Goal: Complete application form: Complete application form

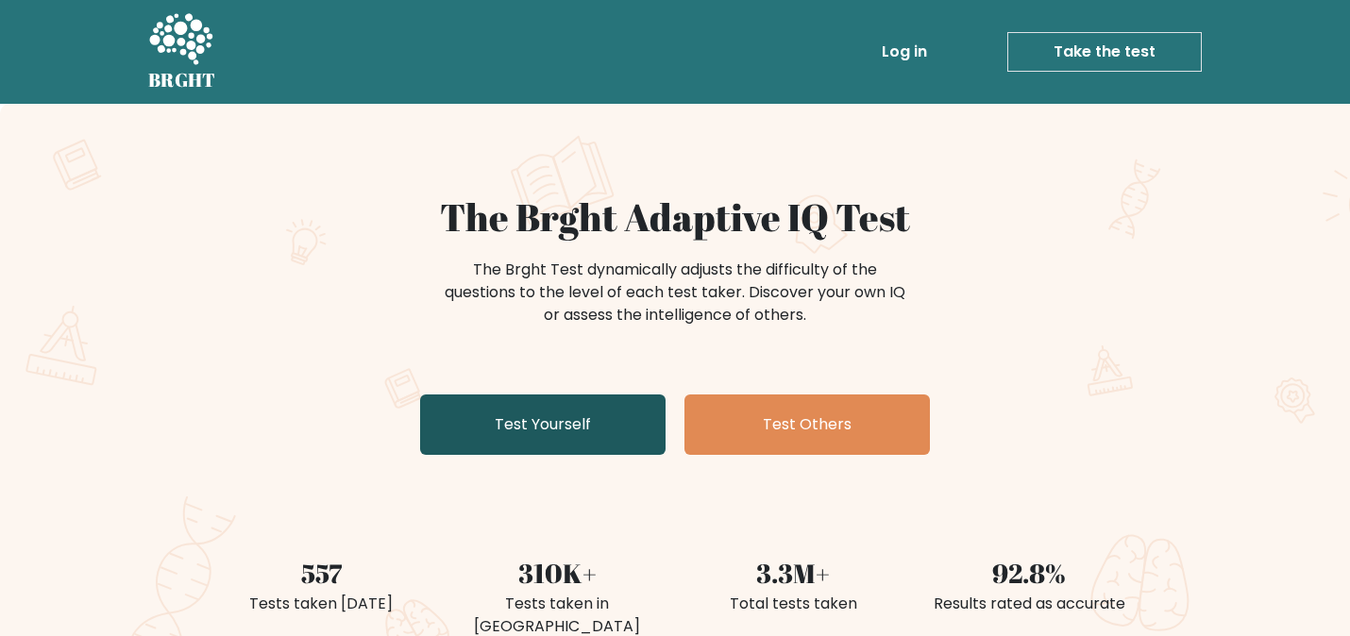
click at [547, 439] on link "Test Yourself" at bounding box center [542, 425] width 245 height 60
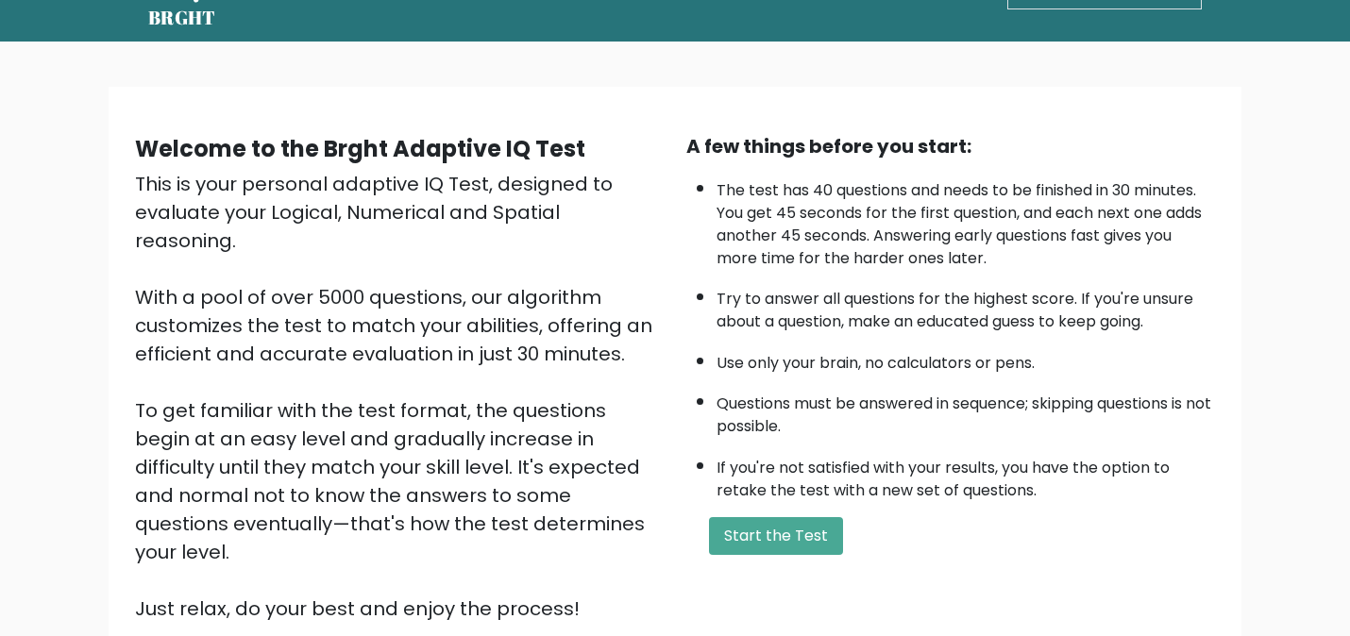
scroll to position [61, 0]
click at [736, 531] on button "Start the Test" at bounding box center [776, 537] width 134 height 38
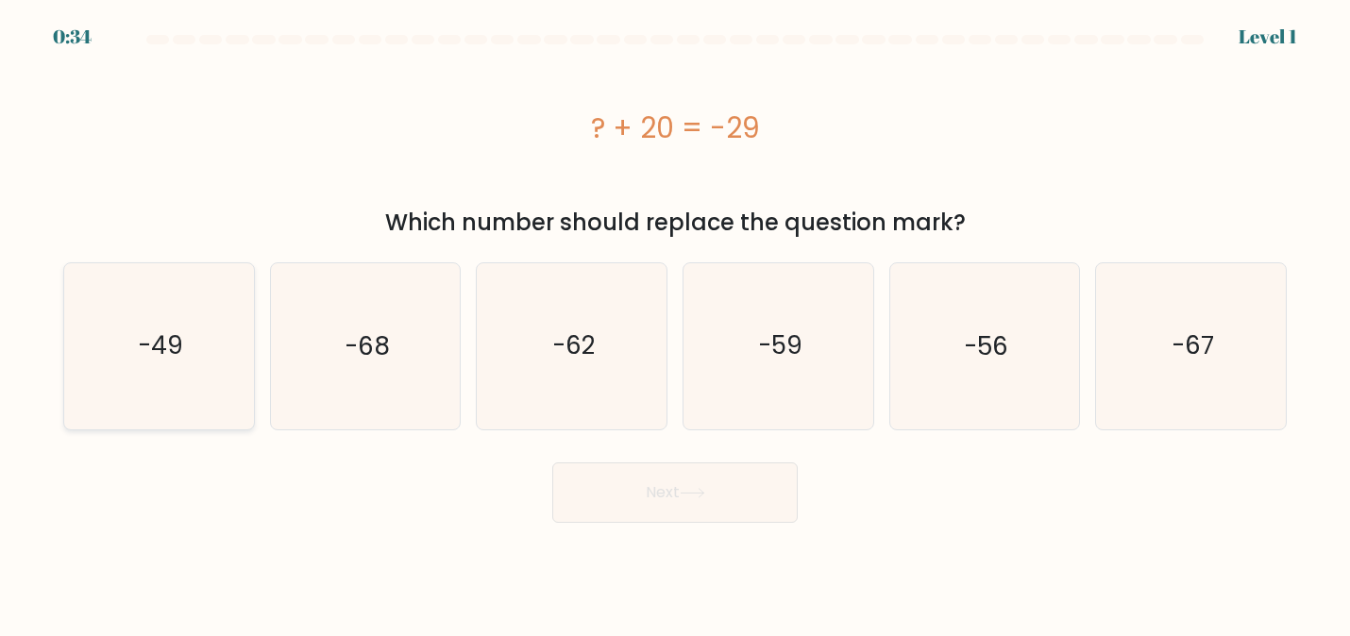
click at [190, 343] on icon "-49" at bounding box center [158, 345] width 165 height 165
click at [675, 323] on input "a. -49" at bounding box center [675, 320] width 1 height 5
radio input "true"
click at [763, 472] on button "Next" at bounding box center [674, 492] width 245 height 60
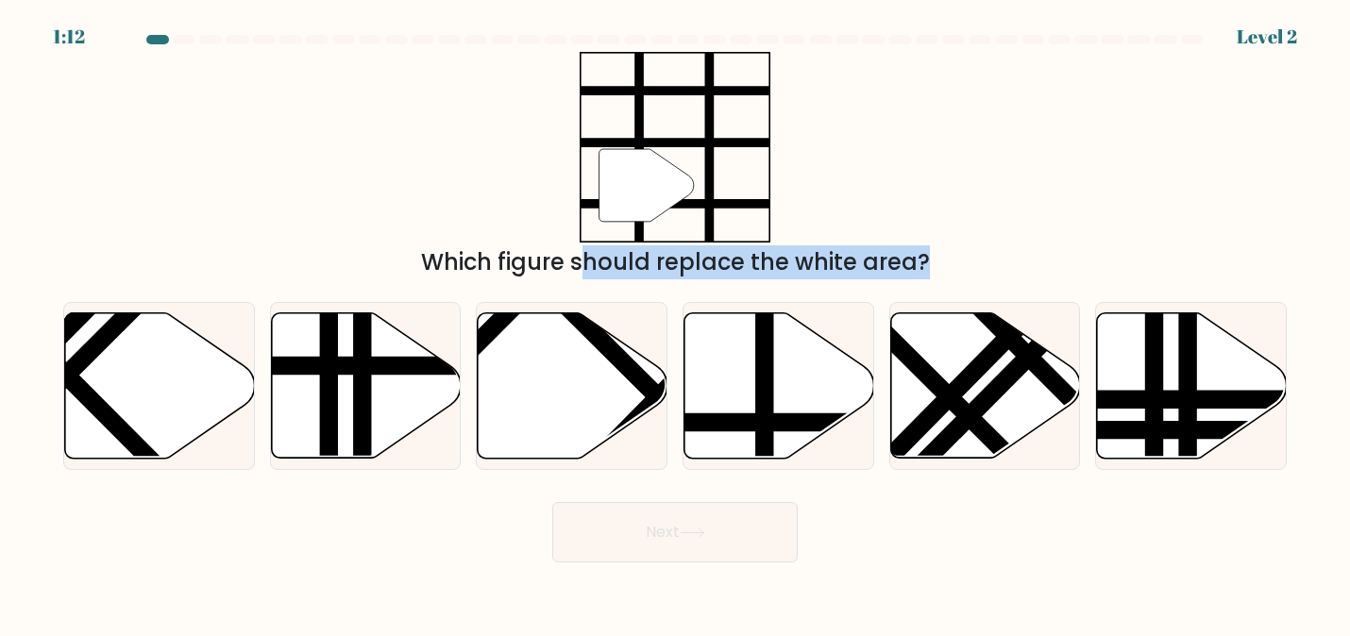
drag, startPoint x: 747, startPoint y: 418, endPoint x: 651, endPoint y: 210, distance: 229.3
click at [651, 210] on form at bounding box center [675, 299] width 1350 height 528
click at [764, 404] on line at bounding box center [764, 309] width 0 height 382
click at [676, 323] on input "d." at bounding box center [675, 320] width 1 height 5
radio input "true"
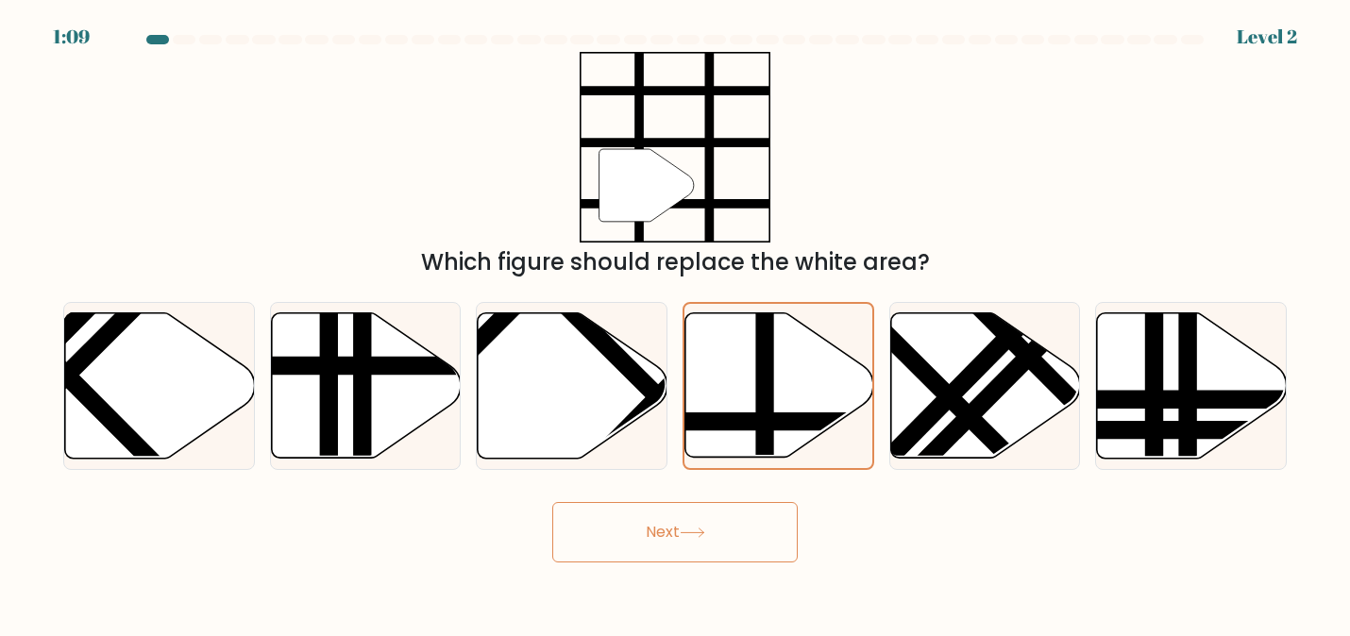
click at [716, 533] on button "Next" at bounding box center [674, 532] width 245 height 60
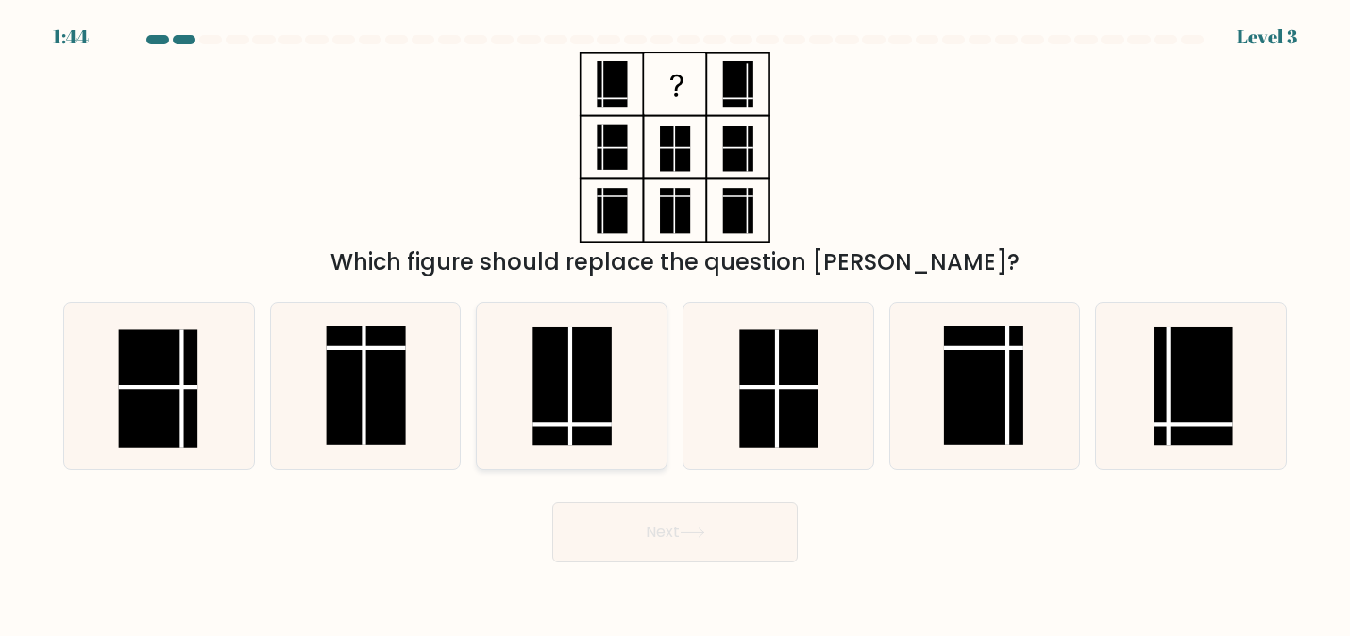
click at [591, 382] on rect at bounding box center [571, 386] width 79 height 119
click at [675, 323] on input "c." at bounding box center [675, 320] width 1 height 5
radio input "true"
click at [633, 531] on button "Next" at bounding box center [674, 532] width 245 height 60
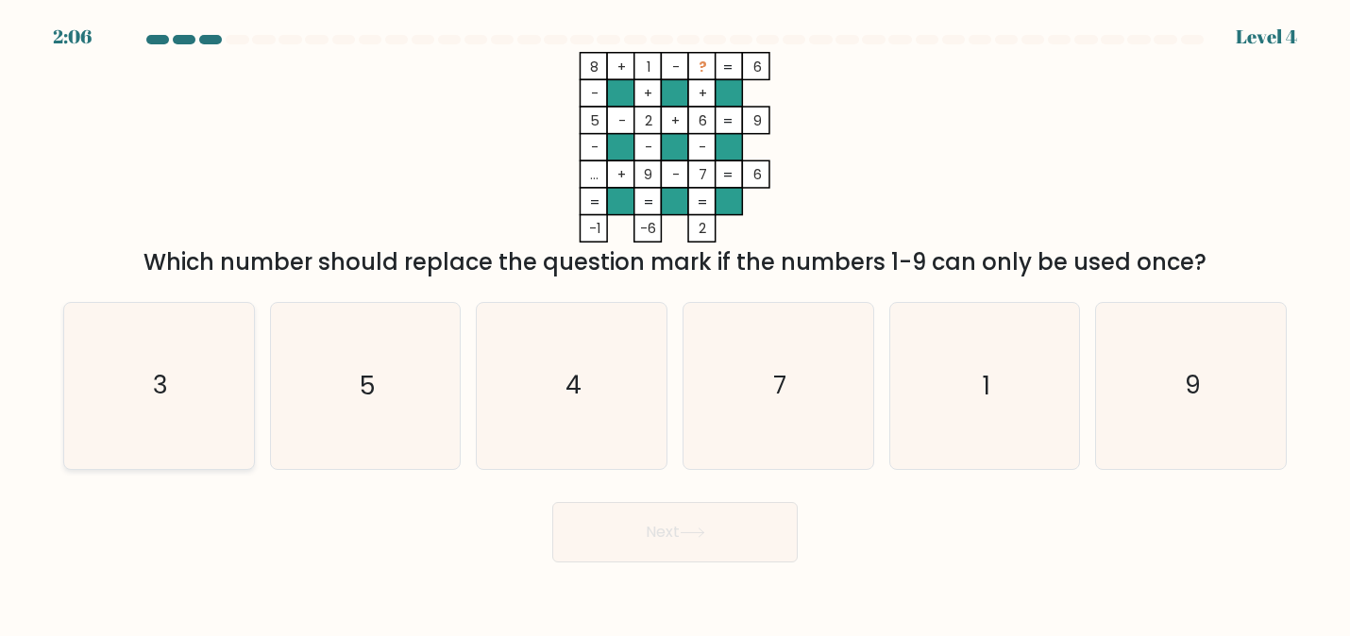
click at [181, 374] on icon "3" at bounding box center [158, 385] width 165 height 165
click at [675, 323] on input "a. 3" at bounding box center [675, 320] width 1 height 5
radio input "true"
click at [673, 511] on button "Next" at bounding box center [674, 532] width 245 height 60
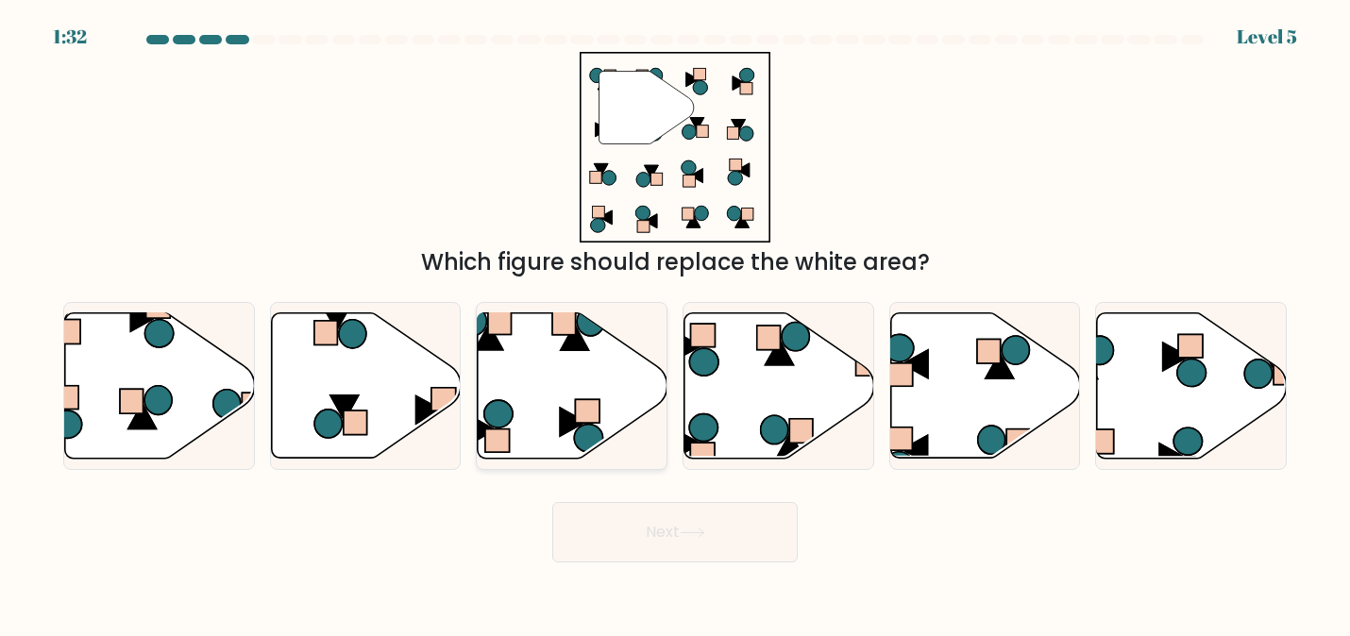
click at [613, 412] on icon at bounding box center [573, 384] width 190 height 145
click at [675, 323] on input "c." at bounding box center [675, 320] width 1 height 5
radio input "true"
click at [692, 536] on icon at bounding box center [692, 533] width 25 height 10
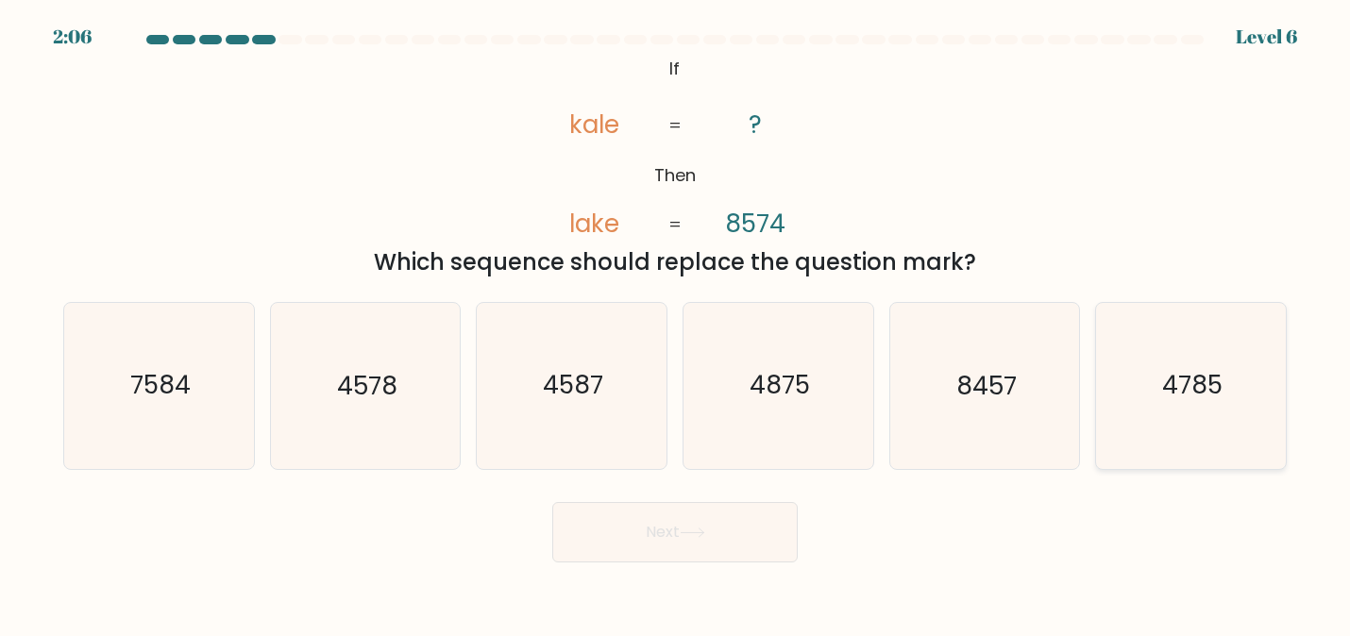
click at [1210, 381] on text "4785" at bounding box center [1192, 386] width 60 height 34
click at [676, 323] on input "f. 4785" at bounding box center [675, 320] width 1 height 5
radio input "true"
click at [218, 389] on icon "7584" at bounding box center [158, 385] width 165 height 165
click at [675, 323] on input "a. 7584" at bounding box center [675, 320] width 1 height 5
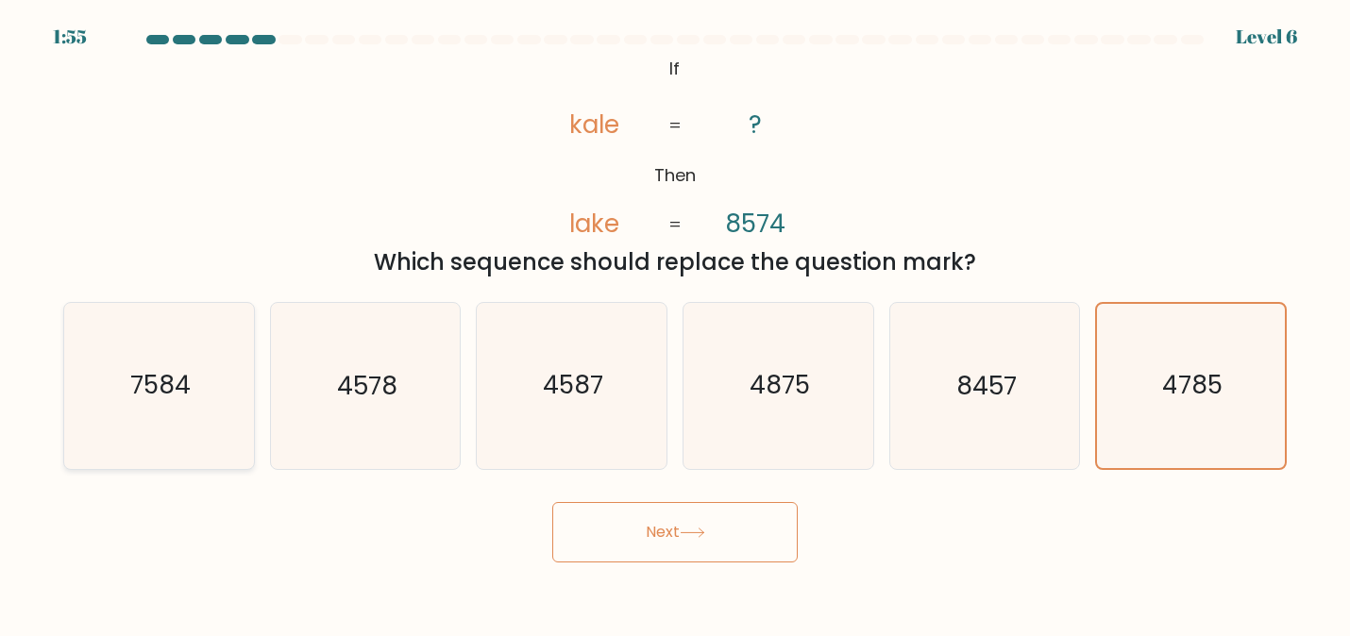
radio input "true"
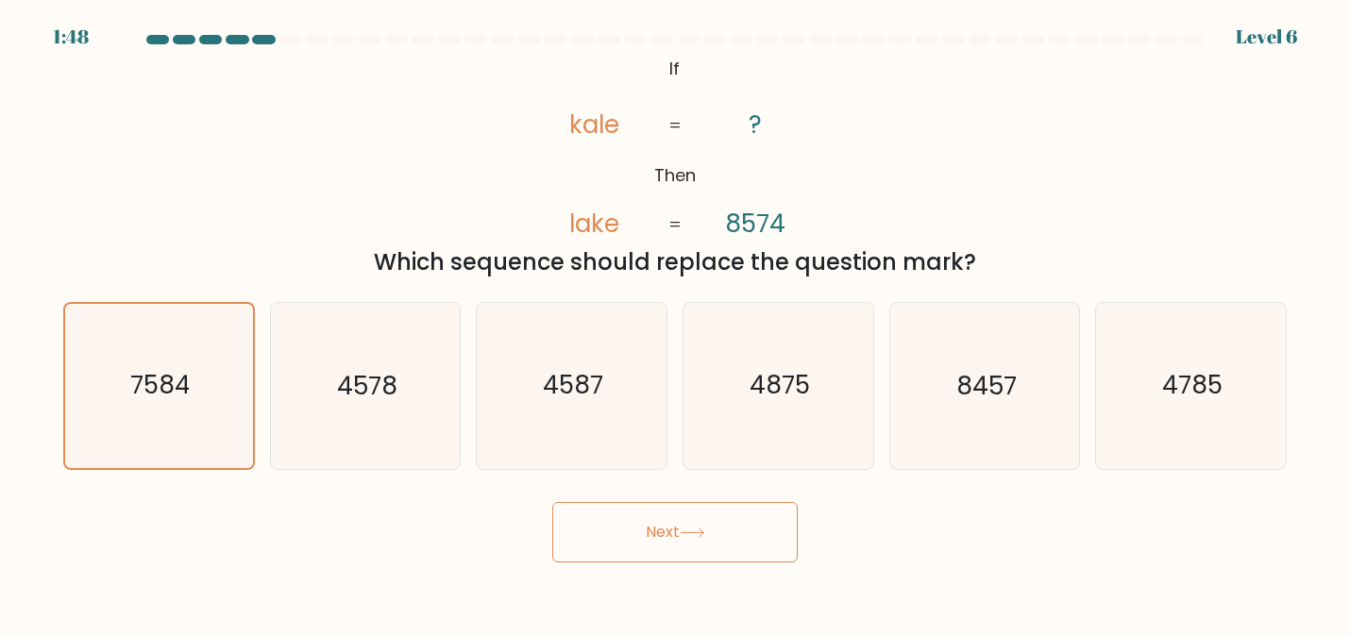
click at [681, 567] on body "1:48 Level 6 If" at bounding box center [675, 318] width 1350 height 636
click at [680, 556] on button "Next" at bounding box center [674, 532] width 245 height 60
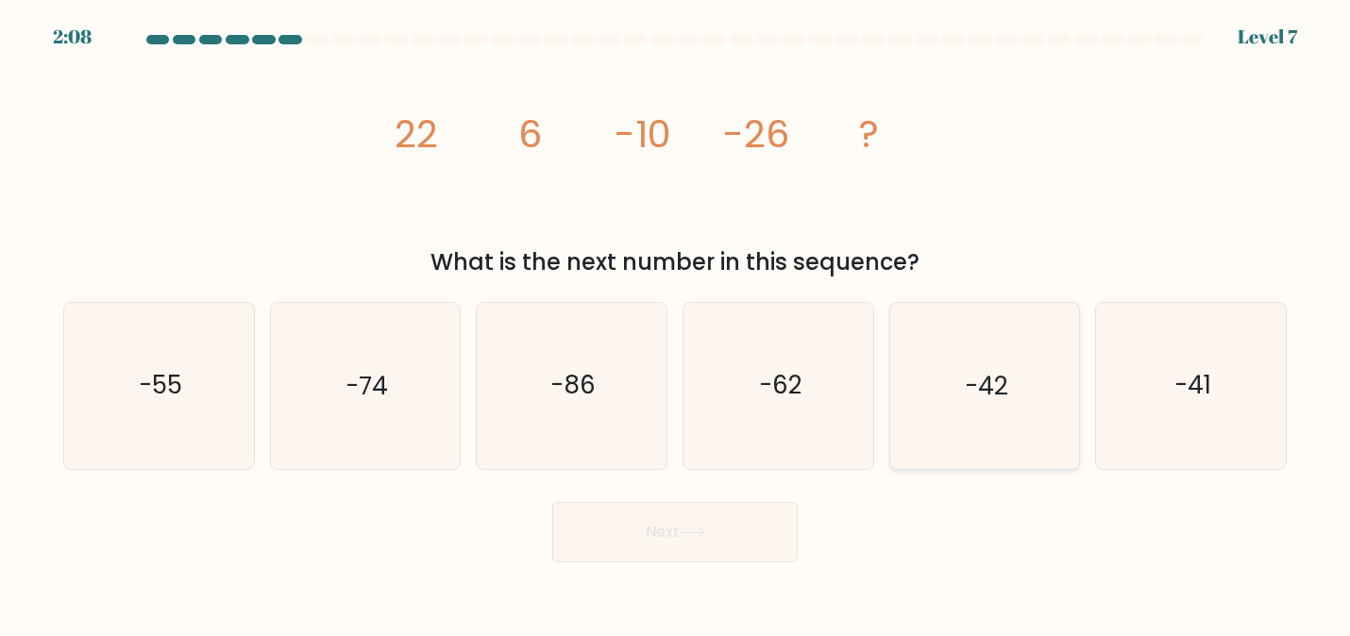
click at [995, 356] on icon "-42" at bounding box center [983, 385] width 165 height 165
click at [676, 323] on input "e. -42" at bounding box center [675, 320] width 1 height 5
radio input "true"
click at [740, 527] on button "Next" at bounding box center [674, 532] width 245 height 60
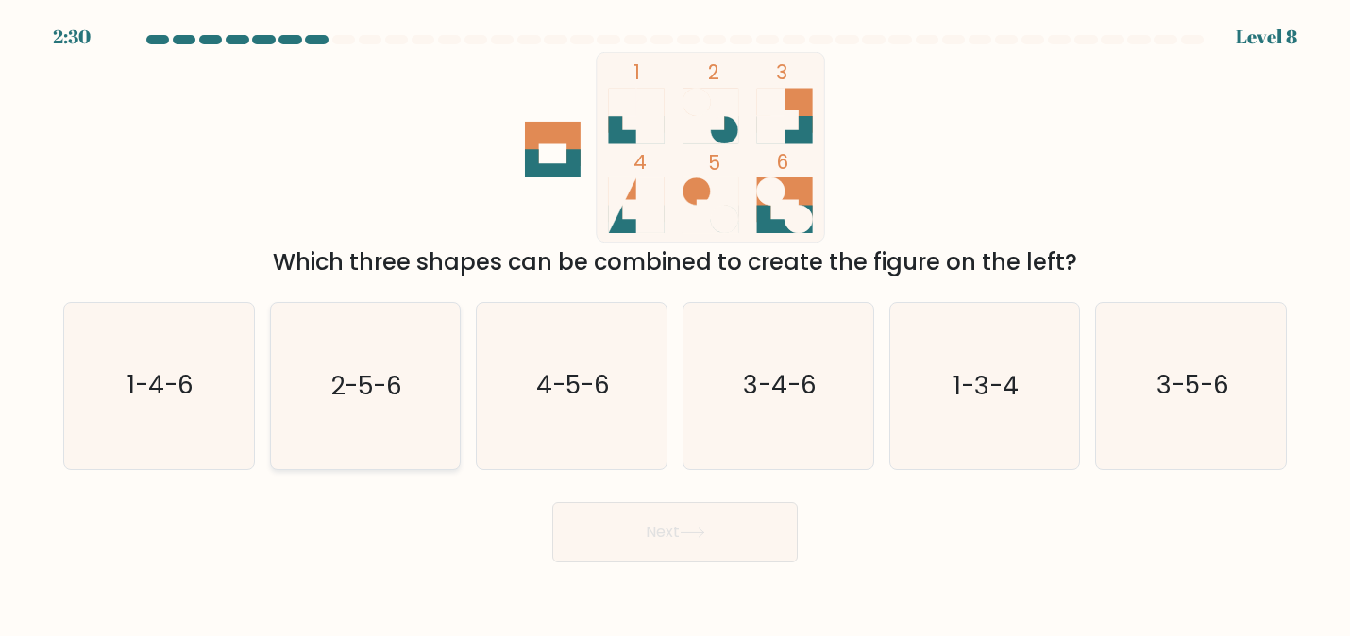
click at [395, 395] on text "2-5-6" at bounding box center [366, 386] width 71 height 34
click at [675, 323] on input "b. 2-5-6" at bounding box center [675, 320] width 1 height 5
radio input "true"
click at [699, 552] on button "Next" at bounding box center [674, 532] width 245 height 60
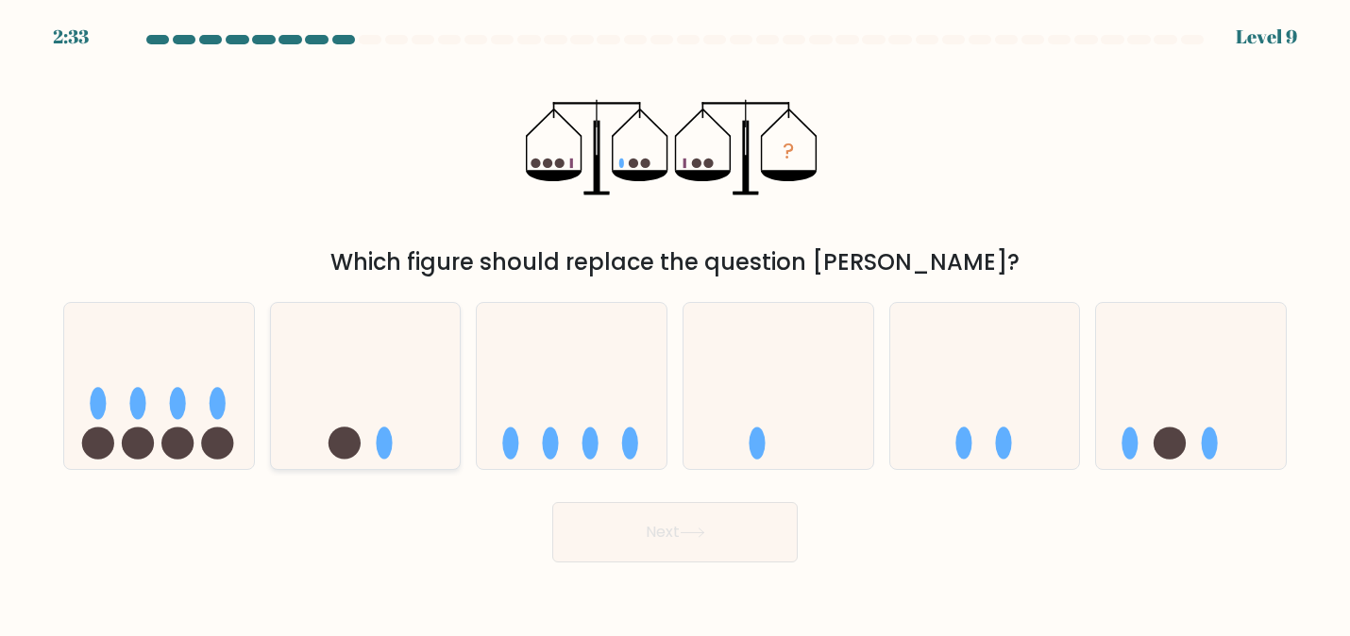
click at [370, 453] on icon at bounding box center [366, 386] width 190 height 157
click at [675, 323] on input "b." at bounding box center [675, 320] width 1 height 5
radio input "true"
click at [727, 535] on button "Next" at bounding box center [674, 532] width 245 height 60
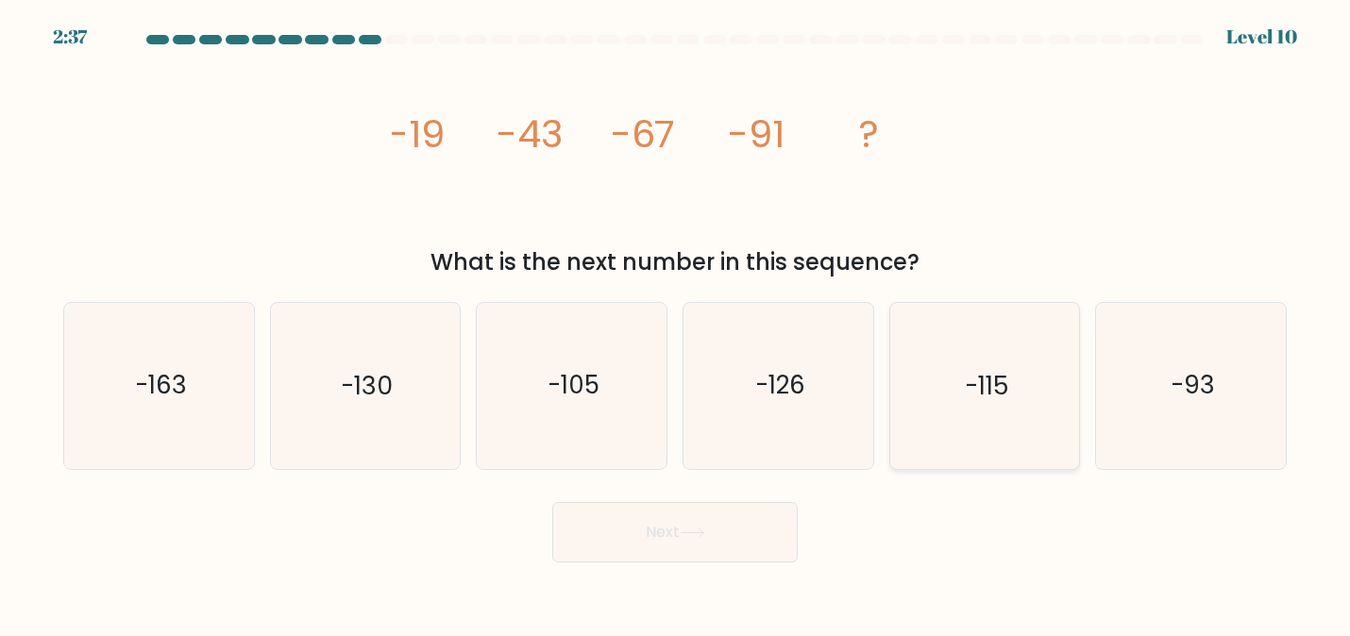
click at [991, 396] on text "-115" at bounding box center [986, 386] width 43 height 34
click at [676, 323] on input "e. -115" at bounding box center [675, 320] width 1 height 5
radio input "true"
click at [738, 546] on button "Next" at bounding box center [674, 532] width 245 height 60
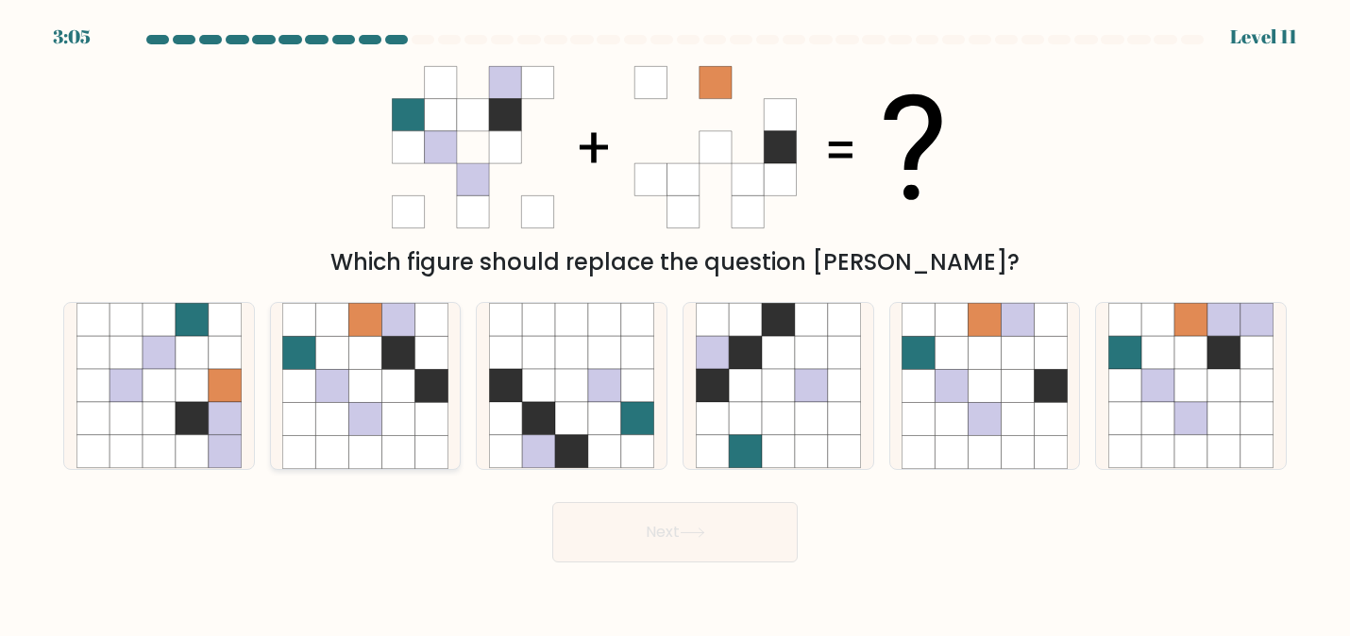
click at [384, 355] on icon at bounding box center [397, 353] width 33 height 33
click at [675, 323] on input "b." at bounding box center [675, 320] width 1 height 5
radio input "true"
click at [672, 543] on button "Next" at bounding box center [674, 532] width 245 height 60
click at [668, 537] on button "Next" at bounding box center [674, 532] width 245 height 60
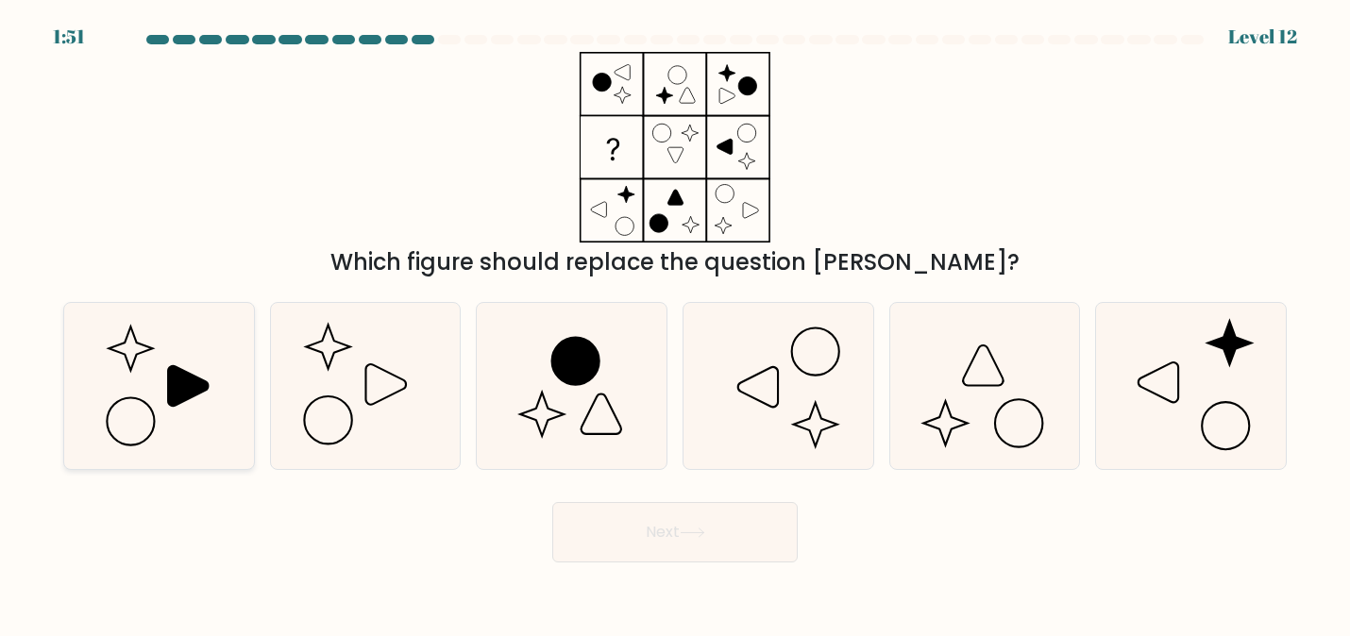
click at [226, 340] on icon at bounding box center [158, 385] width 165 height 165
click at [675, 323] on input "a." at bounding box center [675, 320] width 1 height 5
radio input "true"
click at [581, 542] on button "Next" at bounding box center [674, 532] width 245 height 60
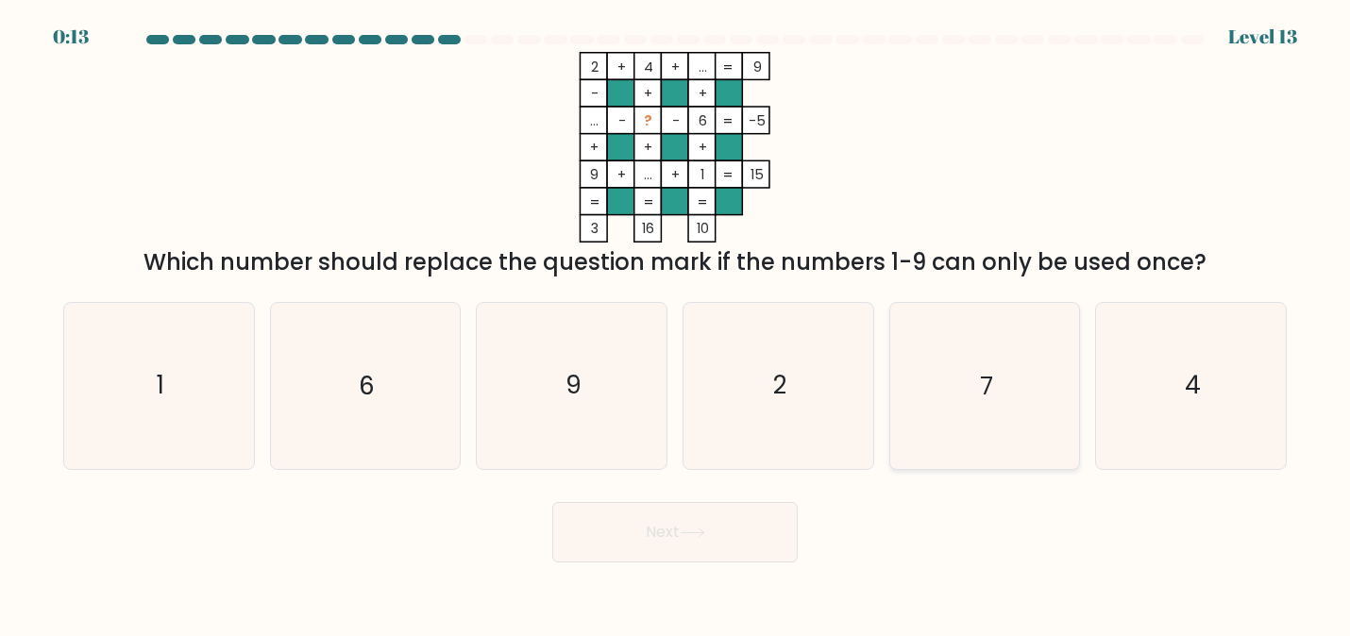
click at [998, 395] on icon "7" at bounding box center [983, 385] width 165 height 165
click at [676, 323] on input "e. 7" at bounding box center [675, 320] width 1 height 5
radio input "true"
click at [728, 535] on button "Next" at bounding box center [674, 532] width 245 height 60
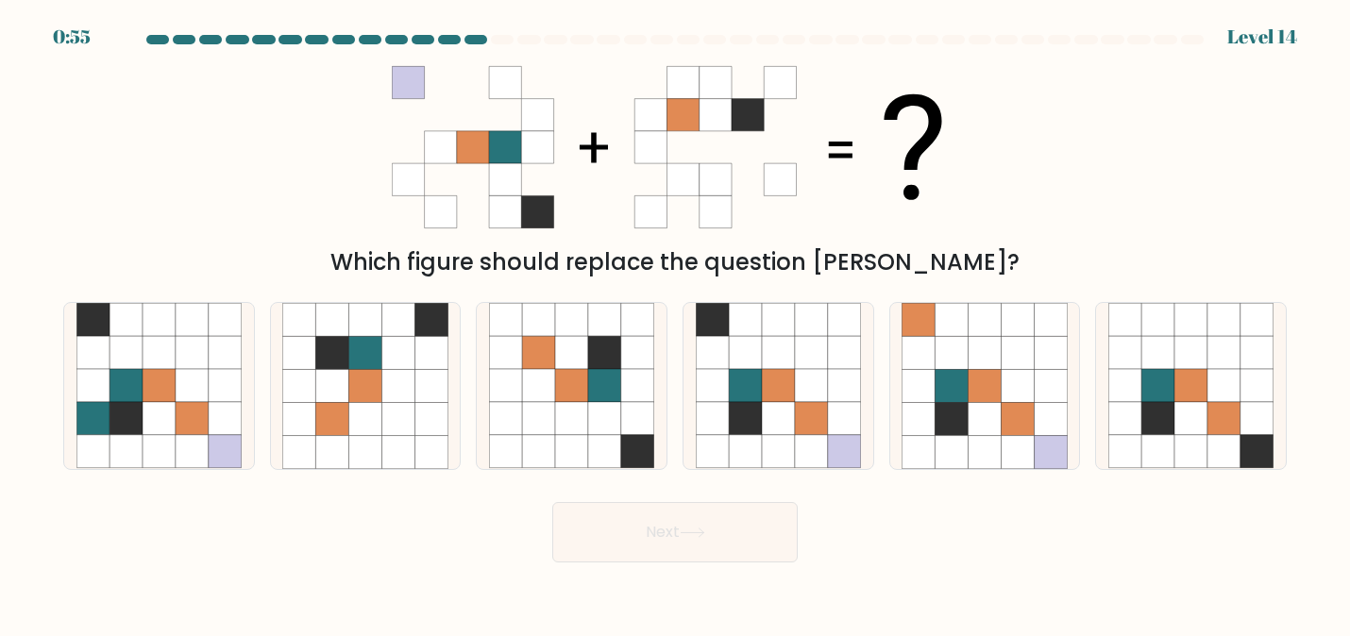
drag, startPoint x: 728, startPoint y: 535, endPoint x: 645, endPoint y: 542, distance: 83.3
click at [645, 542] on button "Next" at bounding box center [674, 532] width 245 height 60
click at [383, 507] on div "Next" at bounding box center [675, 528] width 1246 height 70
click at [747, 374] on icon at bounding box center [745, 386] width 33 height 33
click at [676, 323] on input "d." at bounding box center [675, 320] width 1 height 5
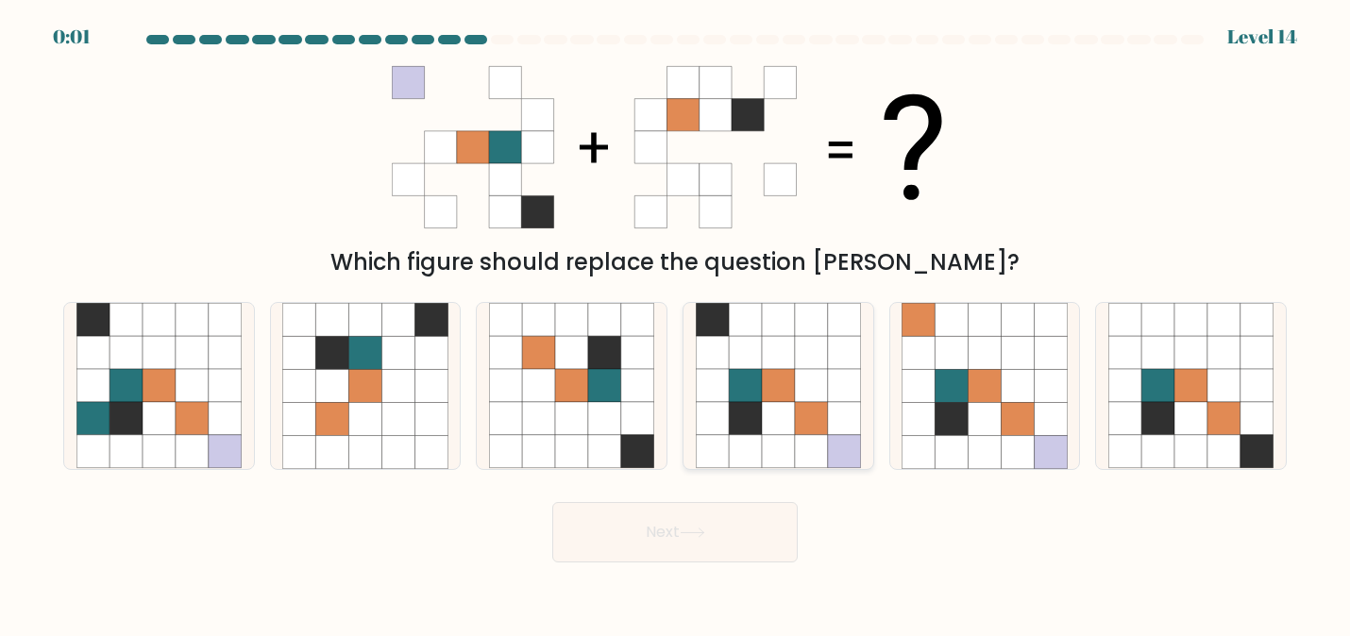
radio input "true"
click at [621, 561] on button "Next" at bounding box center [674, 532] width 245 height 60
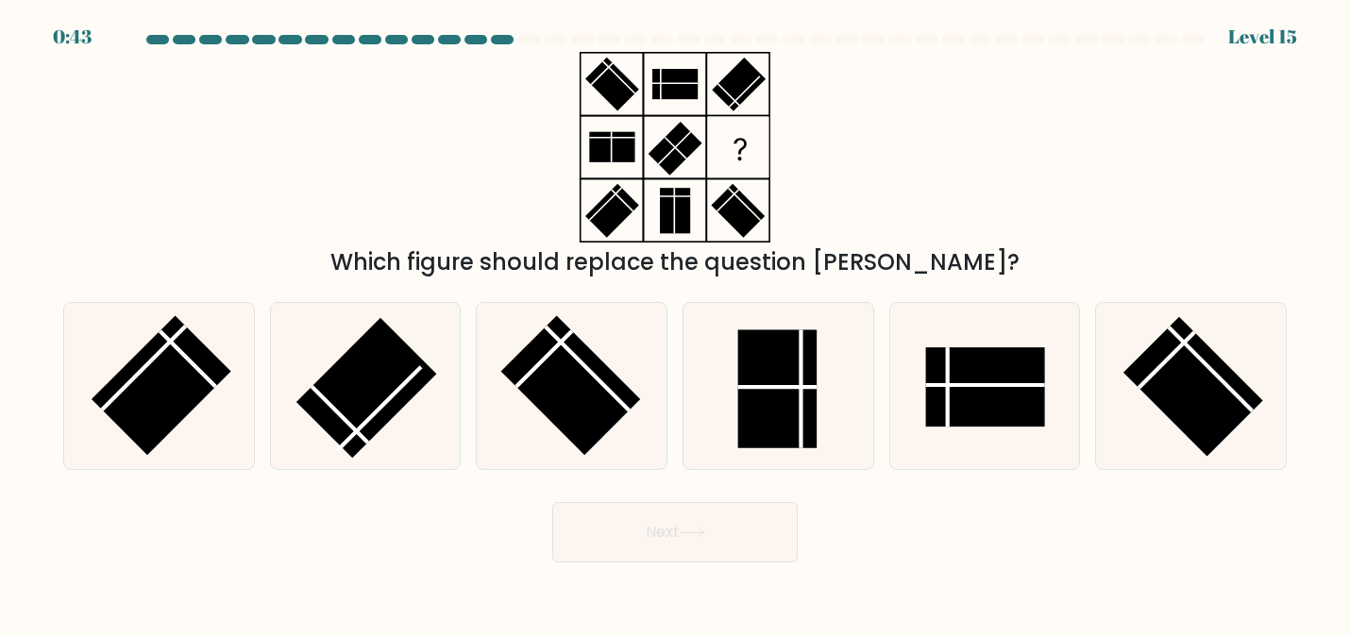
click at [712, 533] on button "Next" at bounding box center [674, 532] width 245 height 60
click at [983, 178] on div "Which figure should replace the question [PERSON_NAME]?" at bounding box center [675, 165] width 1246 height 227
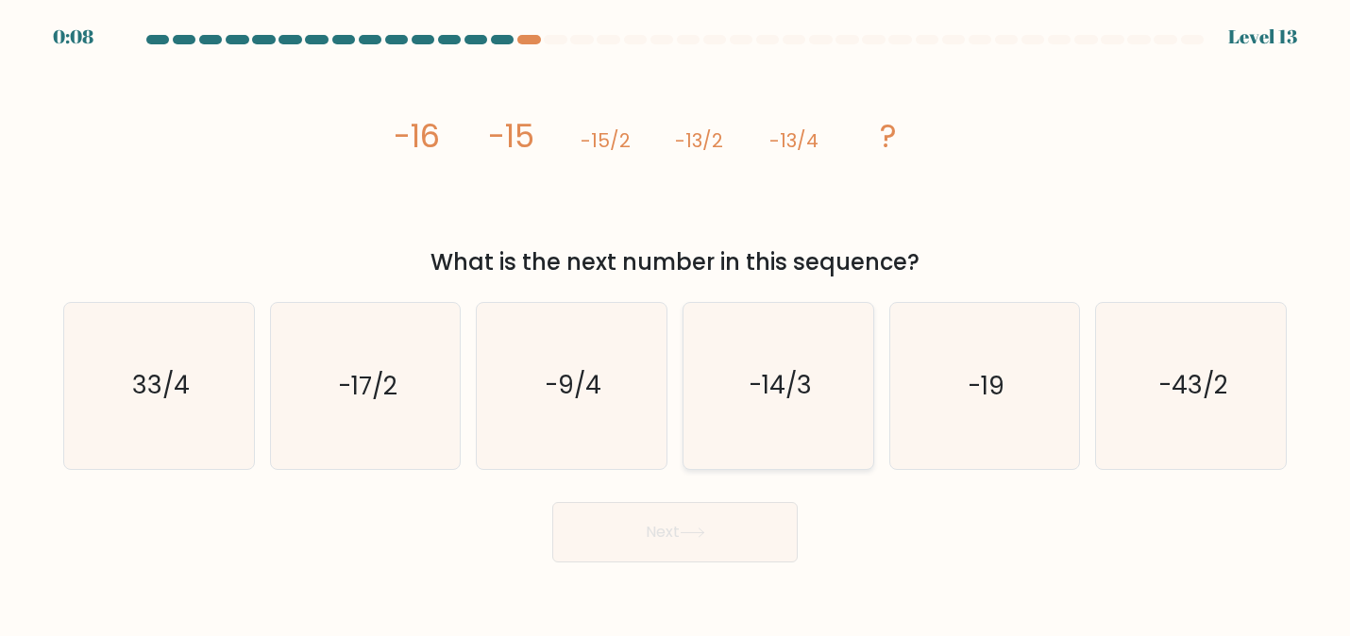
click at [782, 377] on text "-14/3" at bounding box center [779, 386] width 63 height 34
click at [676, 323] on input "d. -14/3" at bounding box center [675, 320] width 1 height 5
radio input "true"
click at [574, 411] on icon "-9/4" at bounding box center [571, 385] width 165 height 165
click at [675, 323] on input "c. -9/4" at bounding box center [675, 320] width 1 height 5
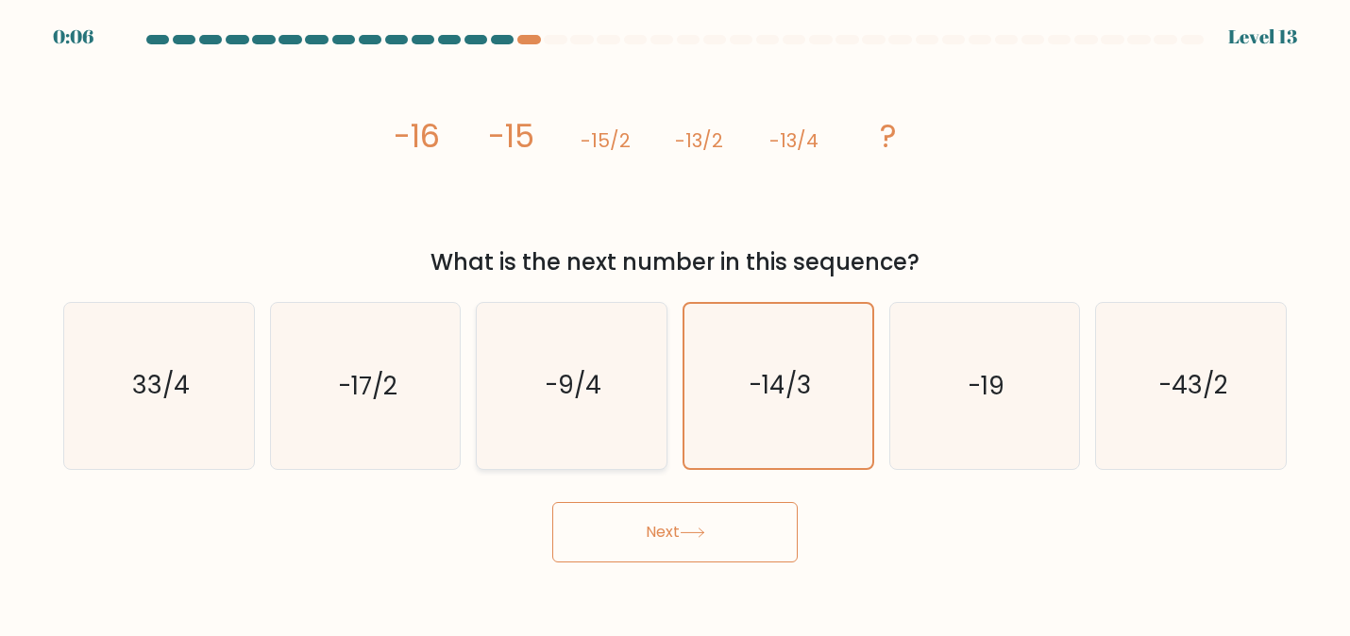
radio input "true"
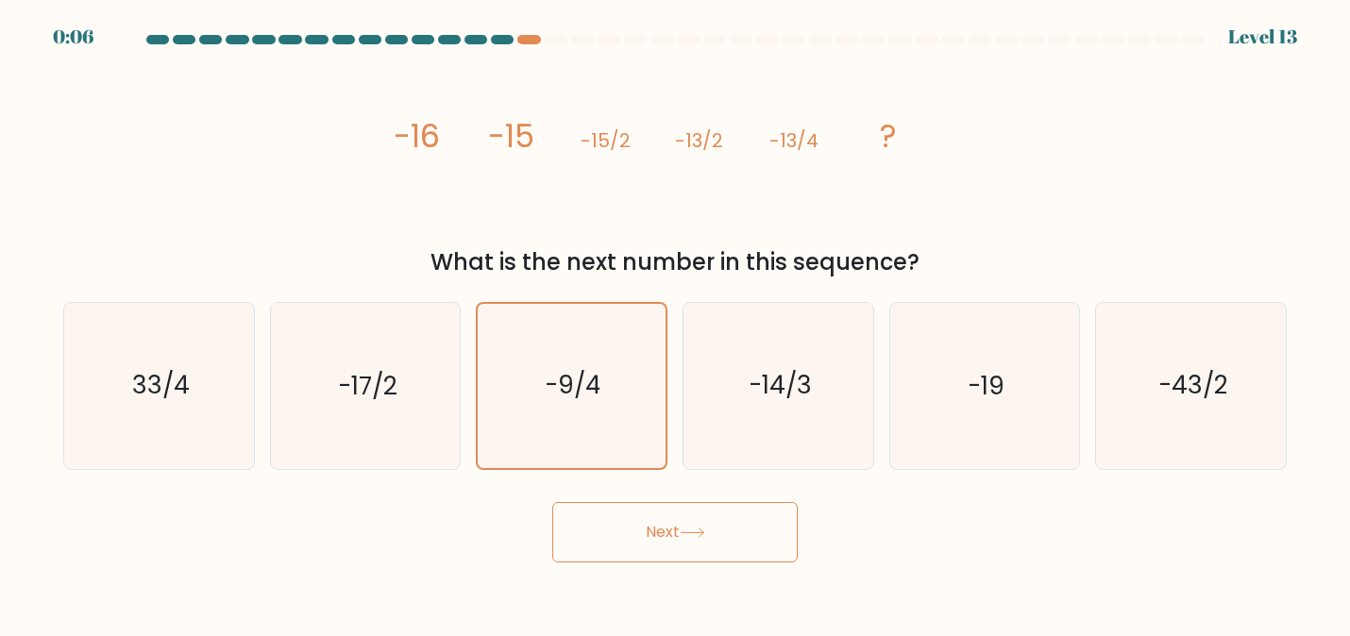
click at [629, 535] on button "Next" at bounding box center [674, 532] width 245 height 60
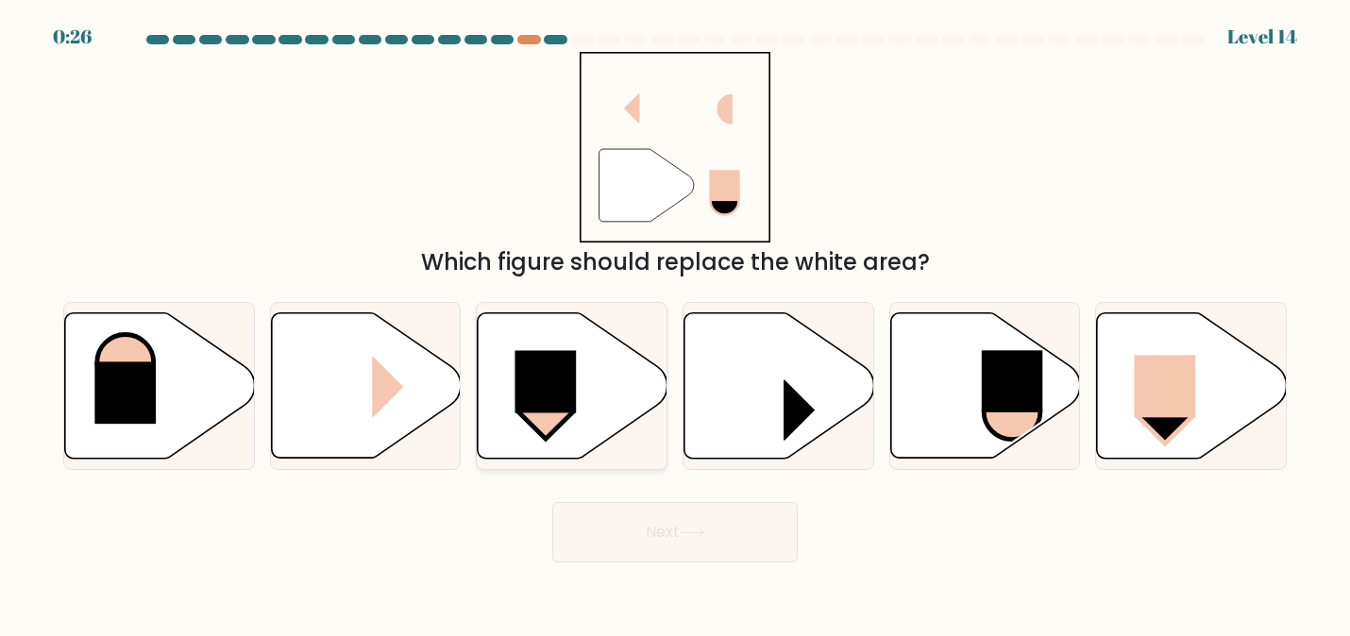
click at [533, 354] on rect at bounding box center [545, 381] width 61 height 62
click at [675, 323] on input "c." at bounding box center [675, 320] width 1 height 5
radio input "true"
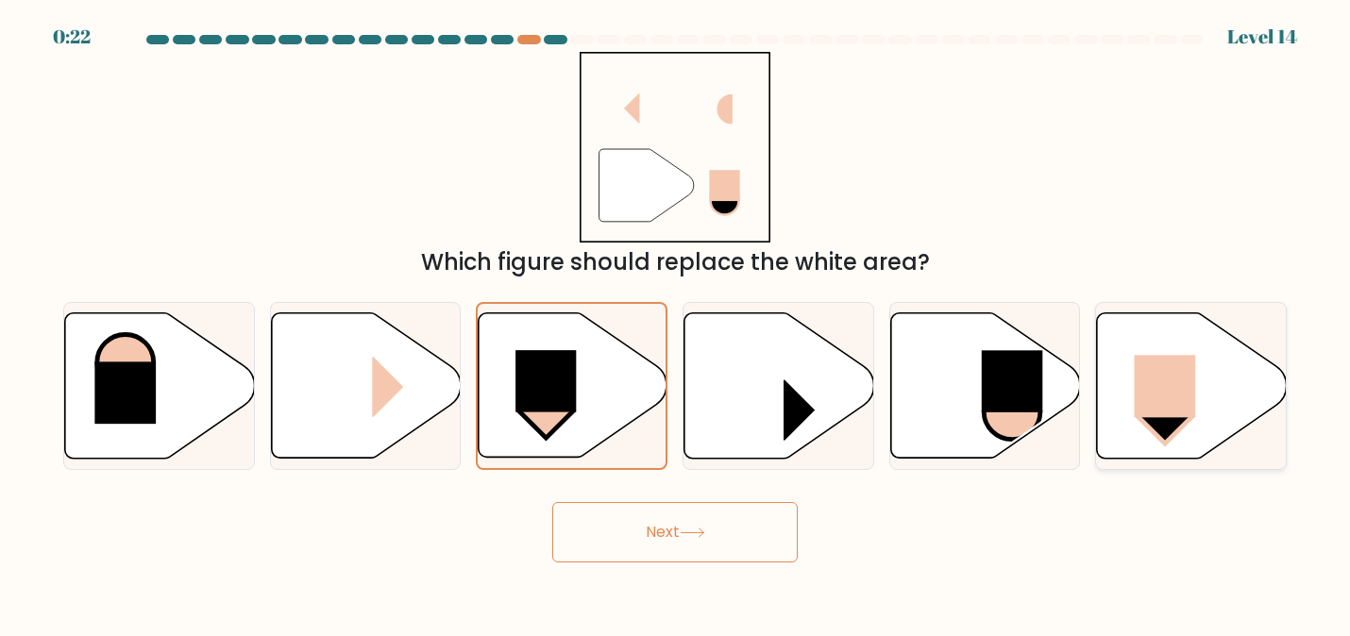
click at [1151, 397] on rect at bounding box center [1164, 386] width 61 height 62
click at [676, 323] on input "f." at bounding box center [675, 320] width 1 height 5
radio input "true"
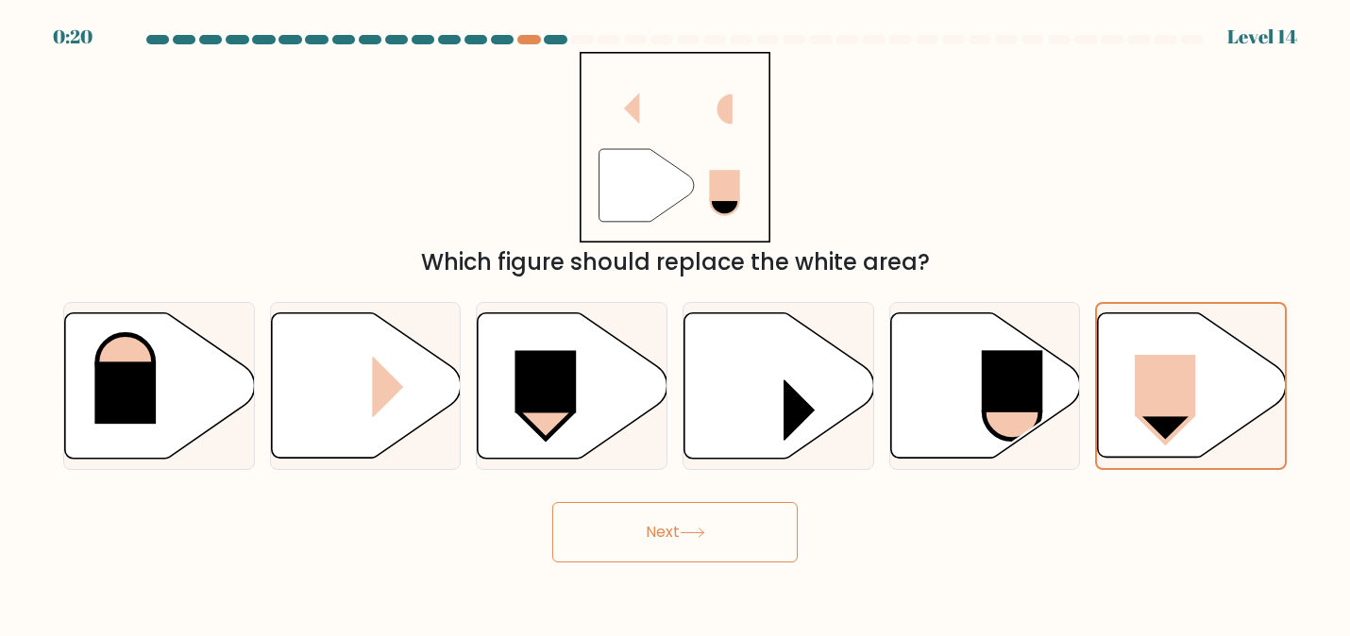
click at [767, 552] on button "Next" at bounding box center [674, 532] width 245 height 60
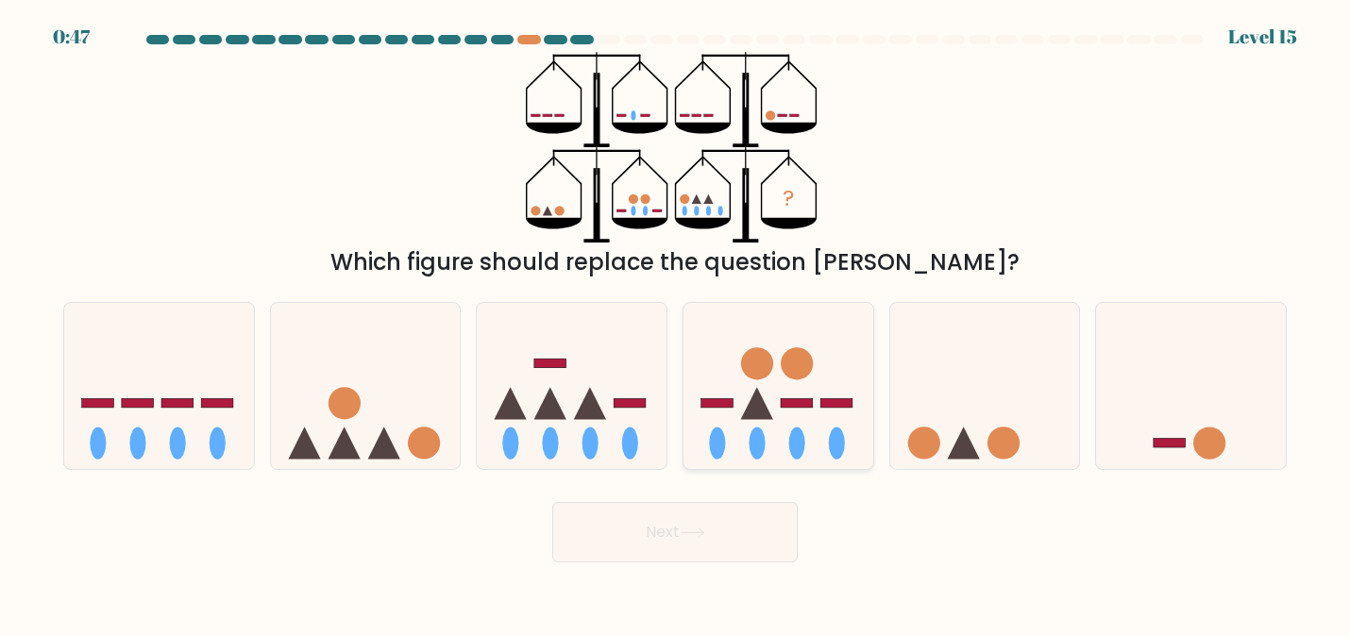
click at [724, 452] on icon at bounding box center [778, 386] width 190 height 157
click at [676, 323] on input "d." at bounding box center [675, 320] width 1 height 5
radio input "true"
click at [698, 536] on icon at bounding box center [692, 533] width 25 height 10
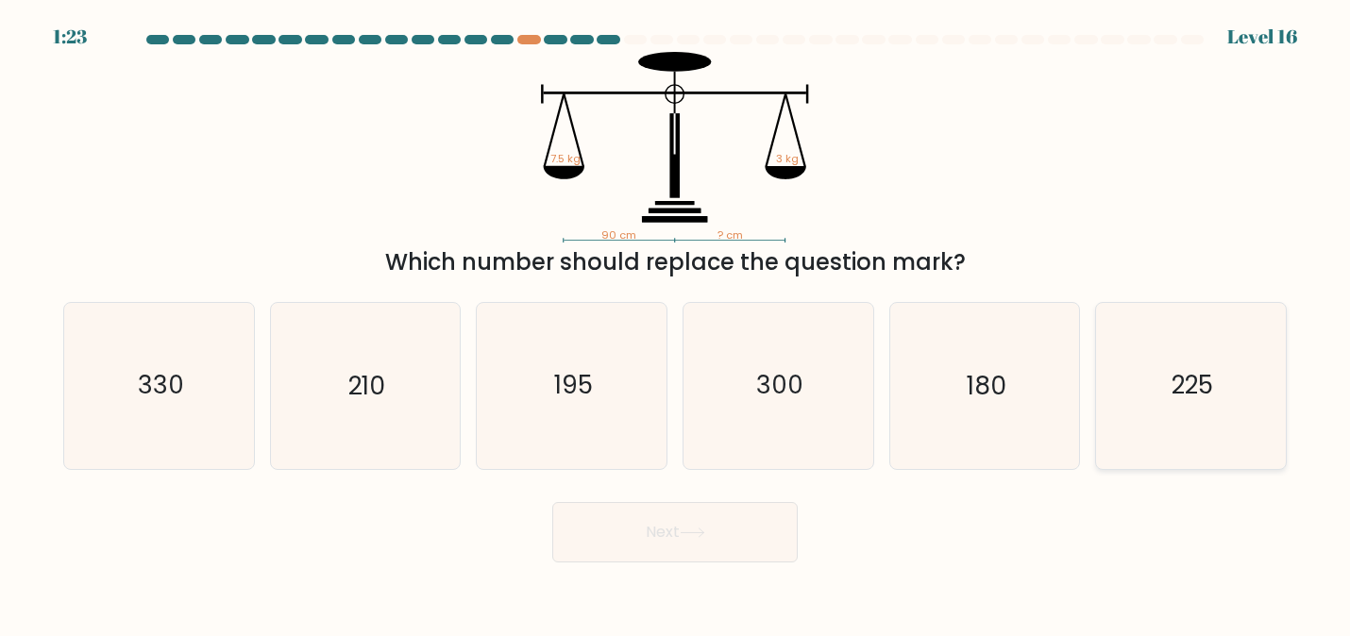
click at [1266, 414] on icon "225" at bounding box center [1190, 385] width 165 height 165
click at [676, 323] on input "f. 225" at bounding box center [675, 320] width 1 height 5
radio input "true"
click at [728, 548] on button "Next" at bounding box center [674, 532] width 245 height 60
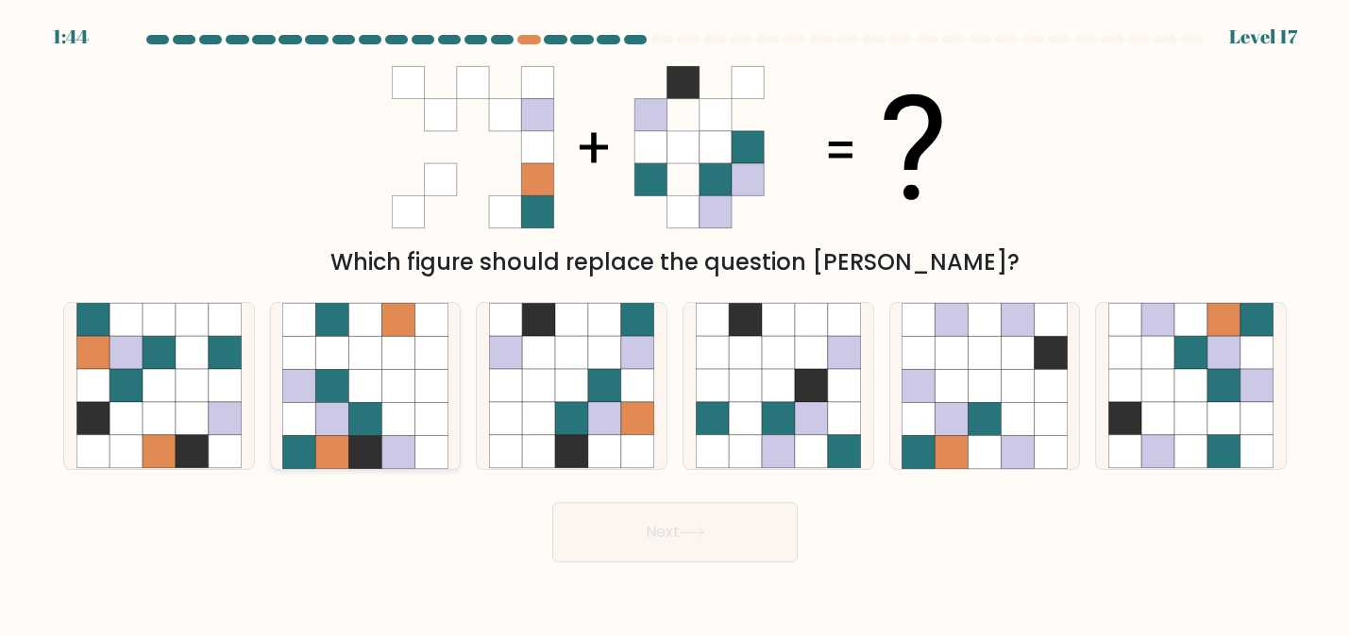
click at [412, 390] on icon at bounding box center [397, 386] width 33 height 33
click at [675, 323] on input "b." at bounding box center [675, 320] width 1 height 5
radio input "true"
click at [1047, 456] on icon at bounding box center [1049, 451] width 33 height 33
click at [676, 323] on input "e." at bounding box center [675, 320] width 1 height 5
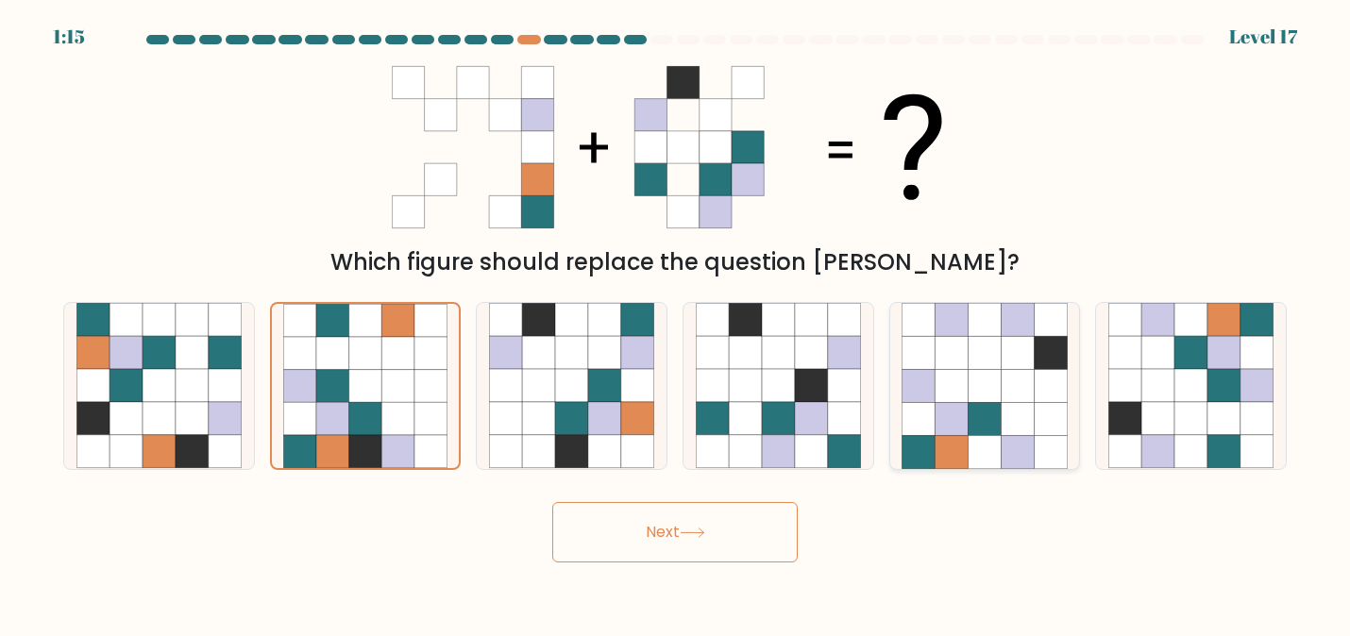
radio input "true"
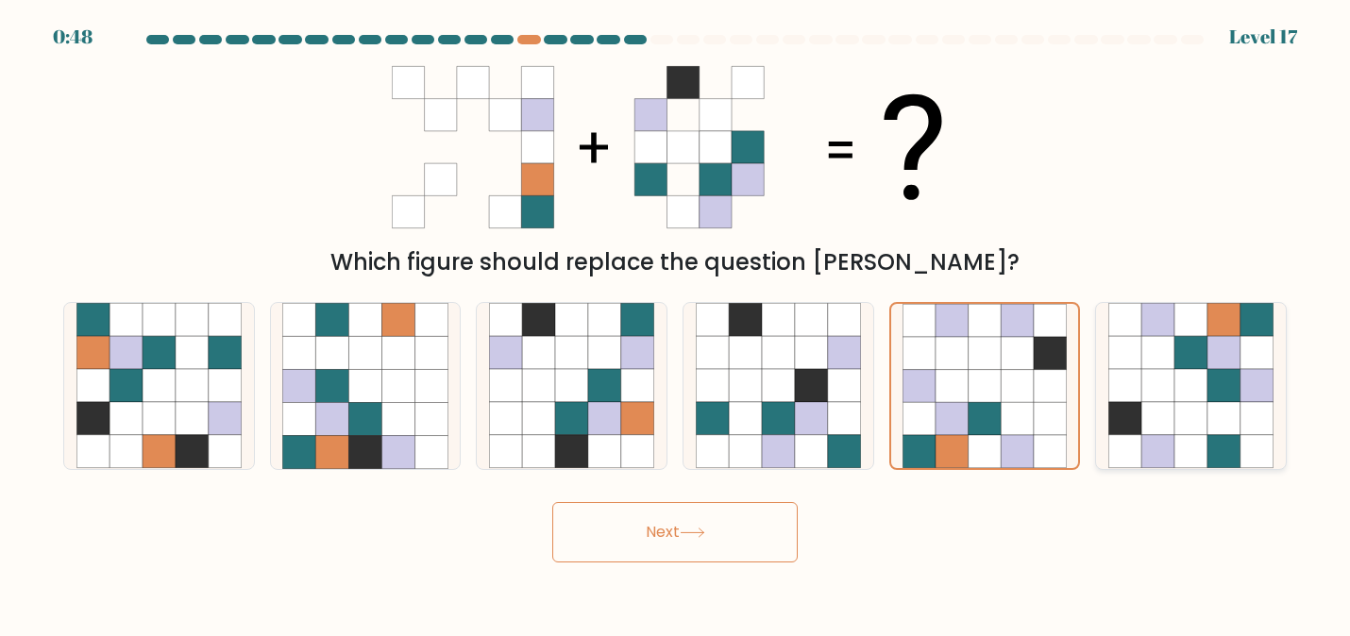
click at [1265, 319] on icon at bounding box center [1256, 320] width 33 height 33
click at [676, 319] on input "f." at bounding box center [675, 320] width 1 height 5
radio input "true"
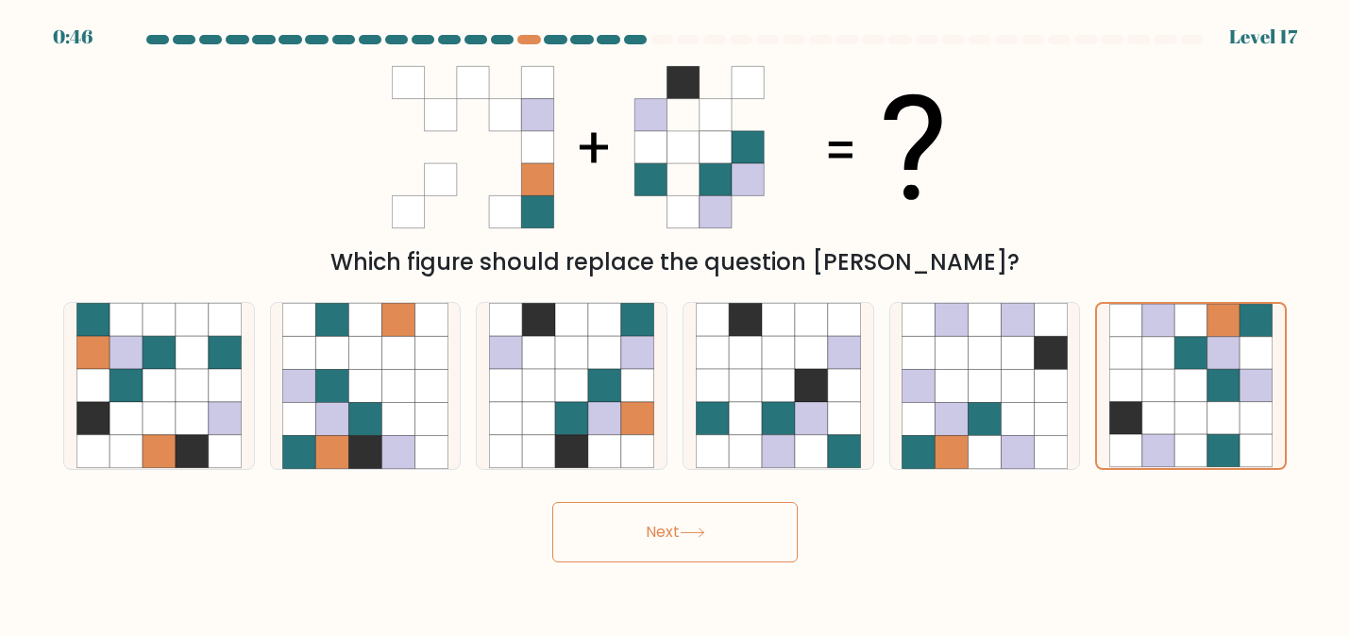
click at [630, 549] on button "Next" at bounding box center [674, 532] width 245 height 60
click at [630, 518] on button "Next" at bounding box center [674, 532] width 245 height 60
click at [677, 544] on button "Next" at bounding box center [674, 532] width 245 height 60
click at [1117, 378] on icon at bounding box center [1125, 386] width 33 height 33
click at [676, 323] on input "f." at bounding box center [675, 320] width 1 height 5
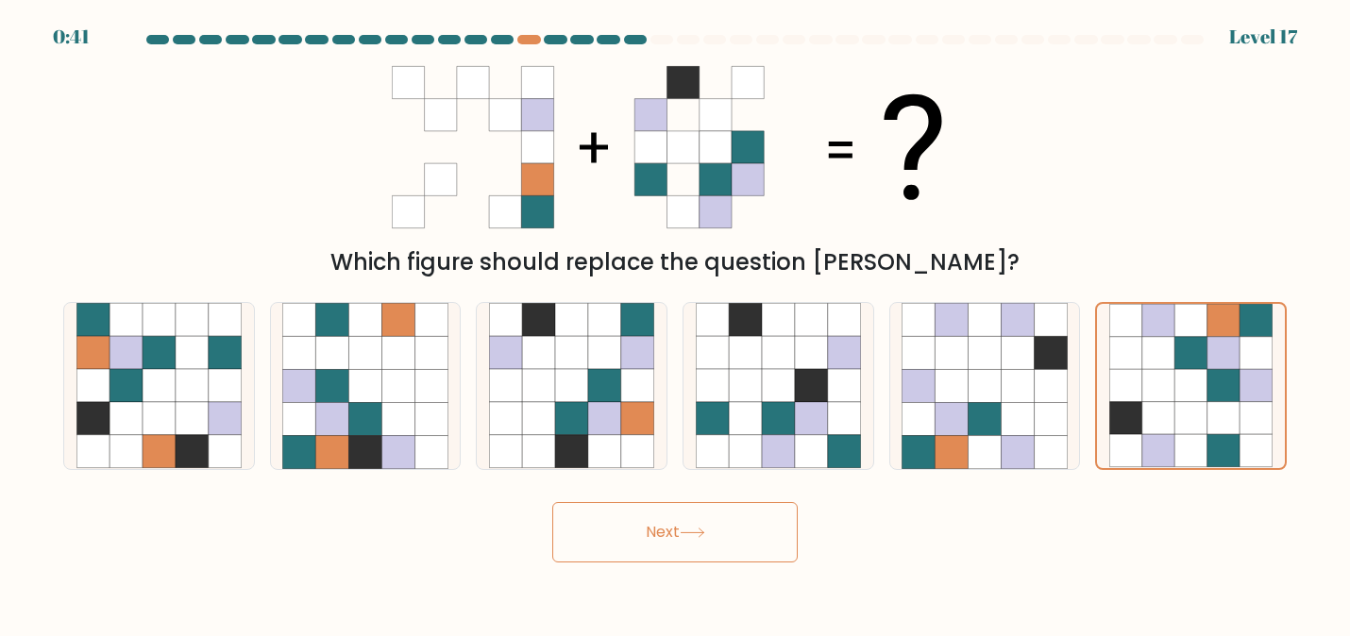
click at [725, 520] on button "Next" at bounding box center [674, 532] width 245 height 60
click at [1198, 425] on icon at bounding box center [1190, 418] width 33 height 33
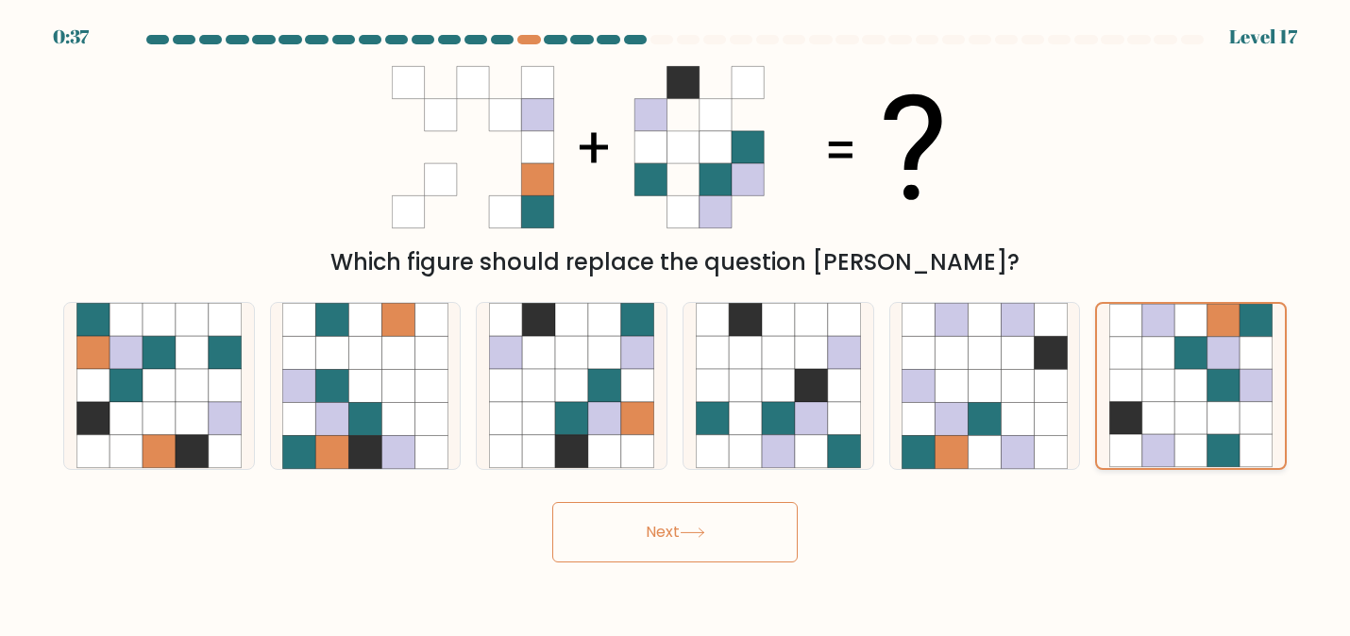
click at [676, 323] on input "f." at bounding box center [675, 320] width 1 height 5
click at [1208, 192] on div "Which figure should replace the question [PERSON_NAME]?" at bounding box center [675, 165] width 1246 height 227
click at [713, 534] on button "Next" at bounding box center [674, 532] width 245 height 60
